Goal: Entertainment & Leisure: Consume media (video, audio)

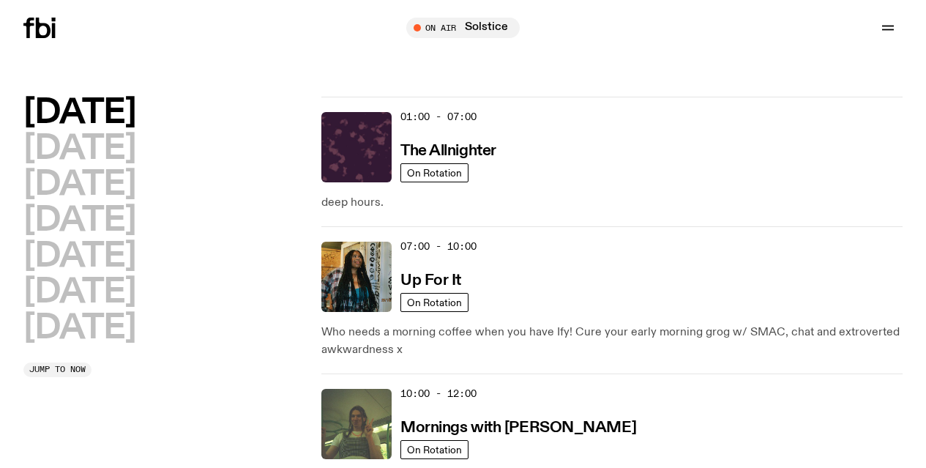
click at [0, 0] on span "Tune in live" at bounding box center [0, 0] width 0 height 0
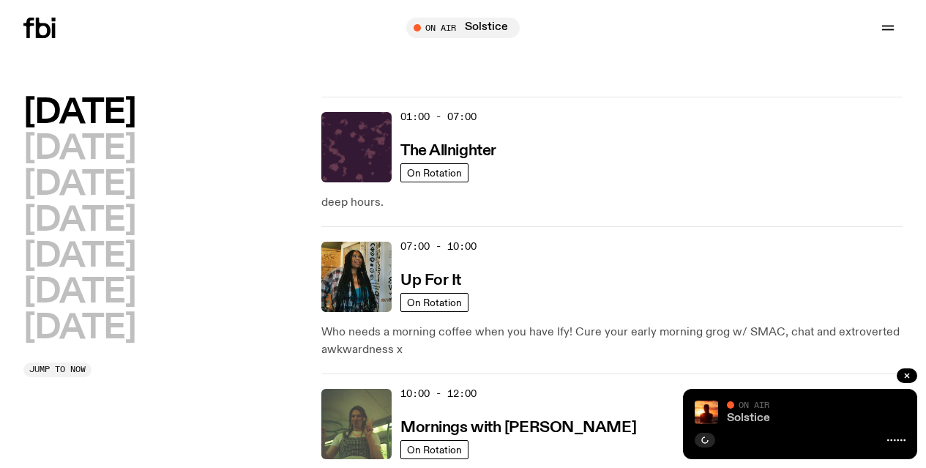
click at [762, 420] on link "Solstice" at bounding box center [748, 418] width 43 height 12
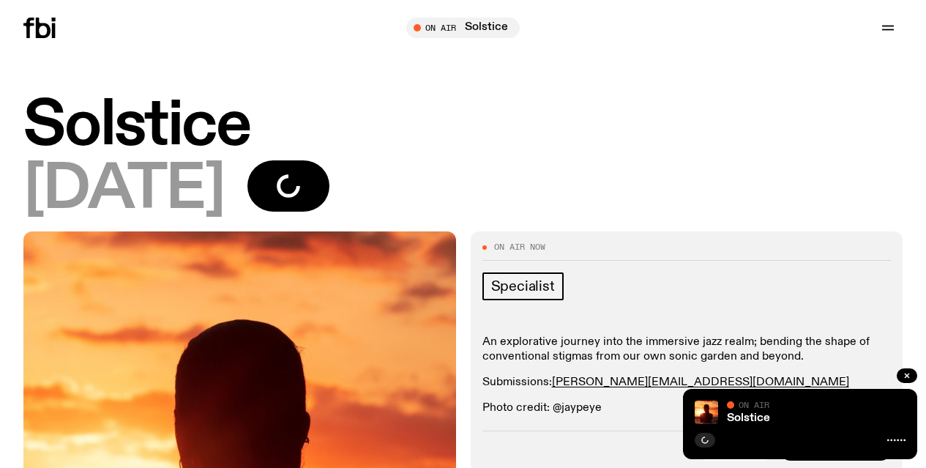
click at [0, 0] on span "Tune in live" at bounding box center [0, 0] width 0 height 0
click at [0, 0] on div "Tune in live" at bounding box center [0, 0] width 0 height 0
click at [0, 0] on span "Tune in live" at bounding box center [0, 0] width 0 height 0
click at [0, 0] on div "Tune in live" at bounding box center [0, 0] width 0 height 0
